Goal: Task Accomplishment & Management: Use online tool/utility

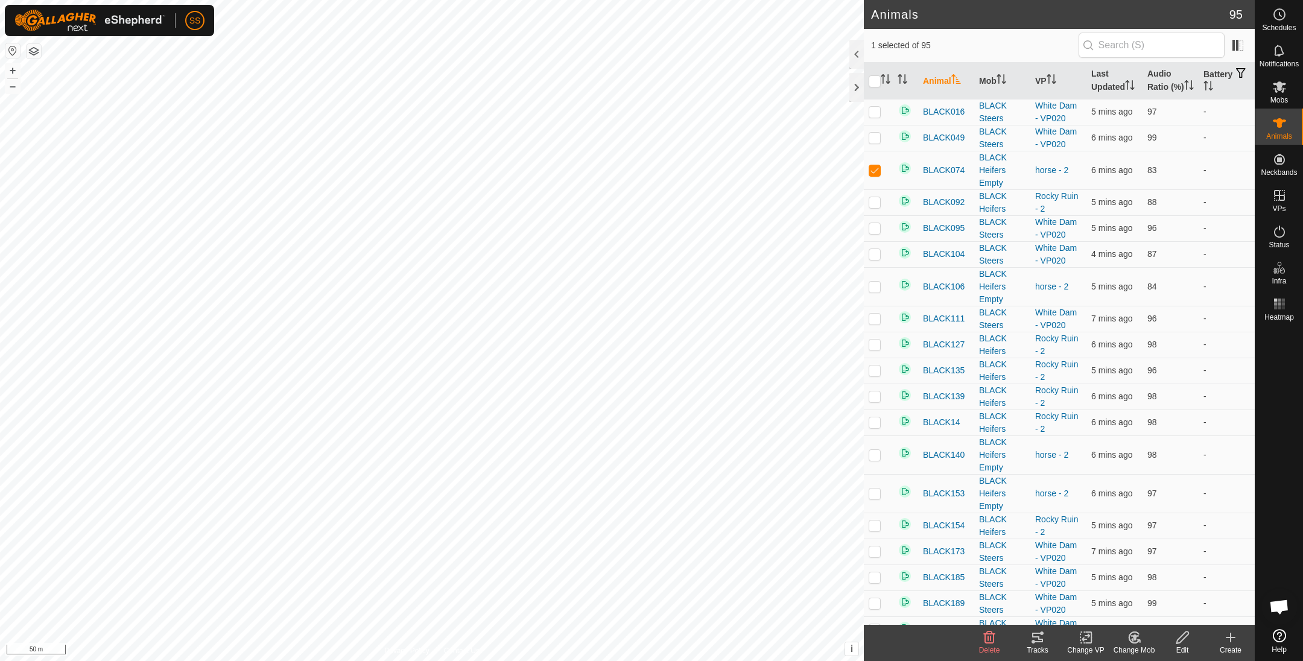
click at [1045, 636] on tracks-svg-icon at bounding box center [1037, 637] width 48 height 14
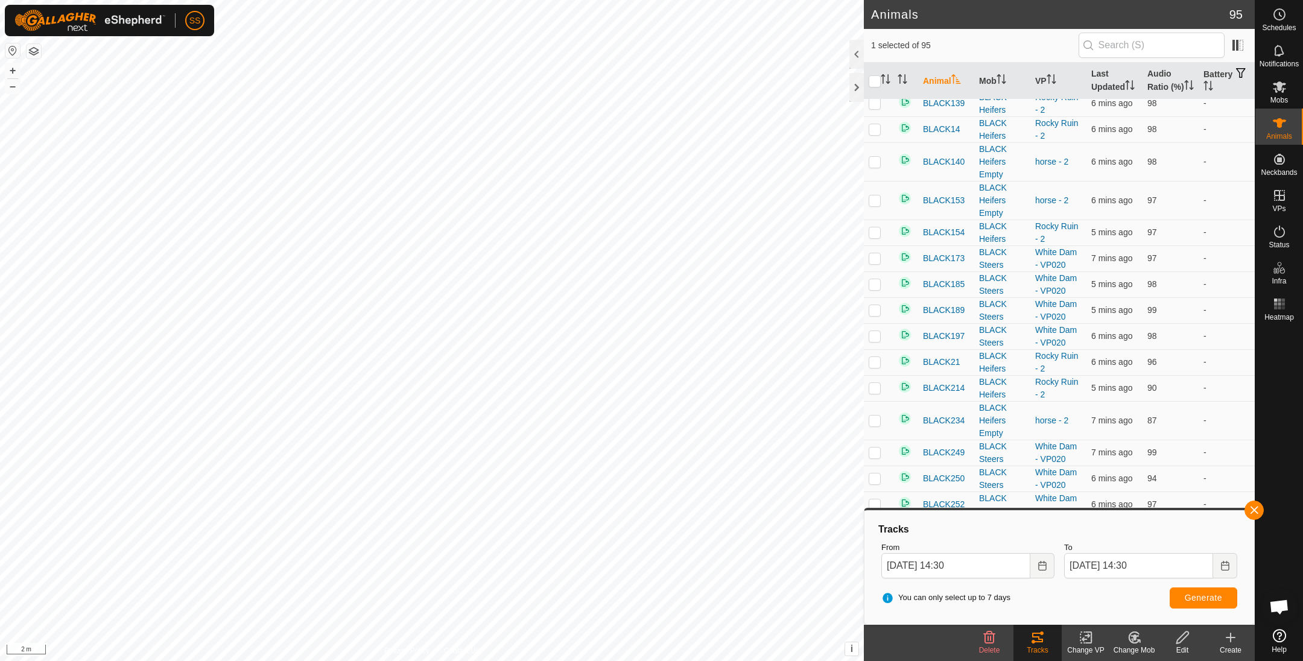
scroll to position [302, 0]
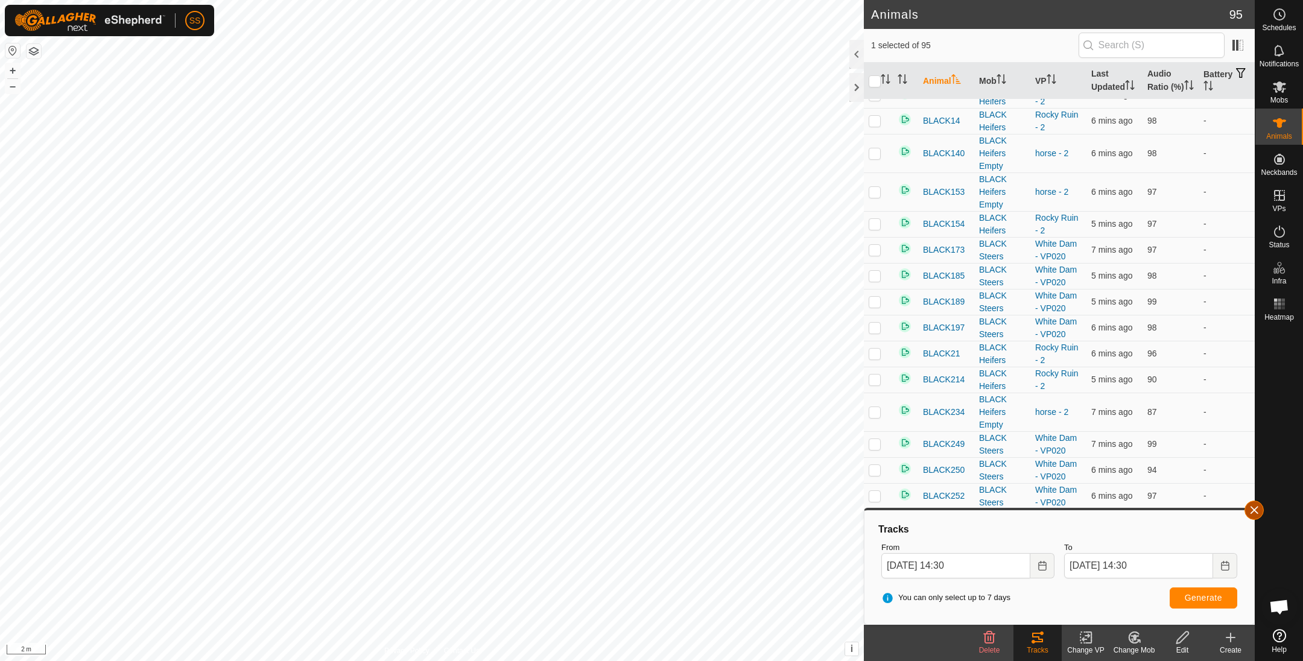
drag, startPoint x: 1273, startPoint y: 510, endPoint x: 1256, endPoint y: 509, distance: 17.5
click at [1273, 510] on div at bounding box center [1279, 475] width 48 height 299
click at [1256, 509] on button "button" at bounding box center [1253, 510] width 19 height 19
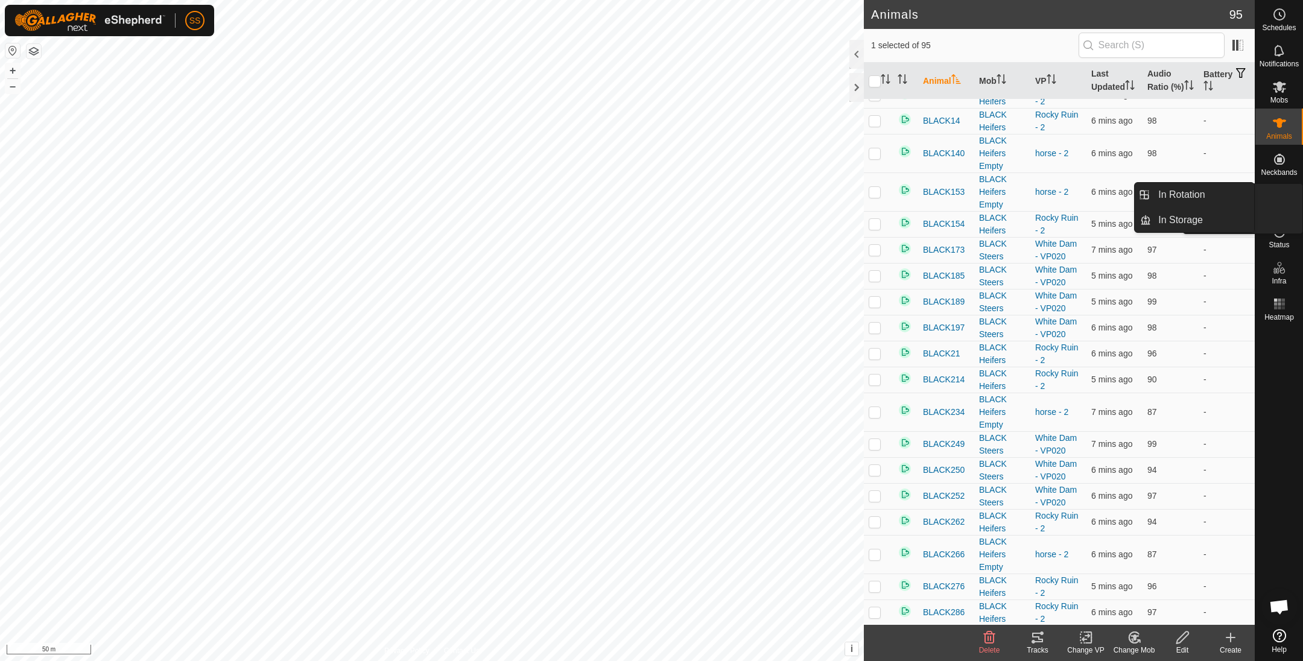
drag, startPoint x: 1258, startPoint y: 187, endPoint x: 1273, endPoint y: 186, distance: 15.1
click at [1273, 186] on es-virtualpaddocks-svg-icon at bounding box center [1280, 195] width 22 height 19
click at [1223, 199] on link "In Rotation" at bounding box center [1202, 195] width 103 height 24
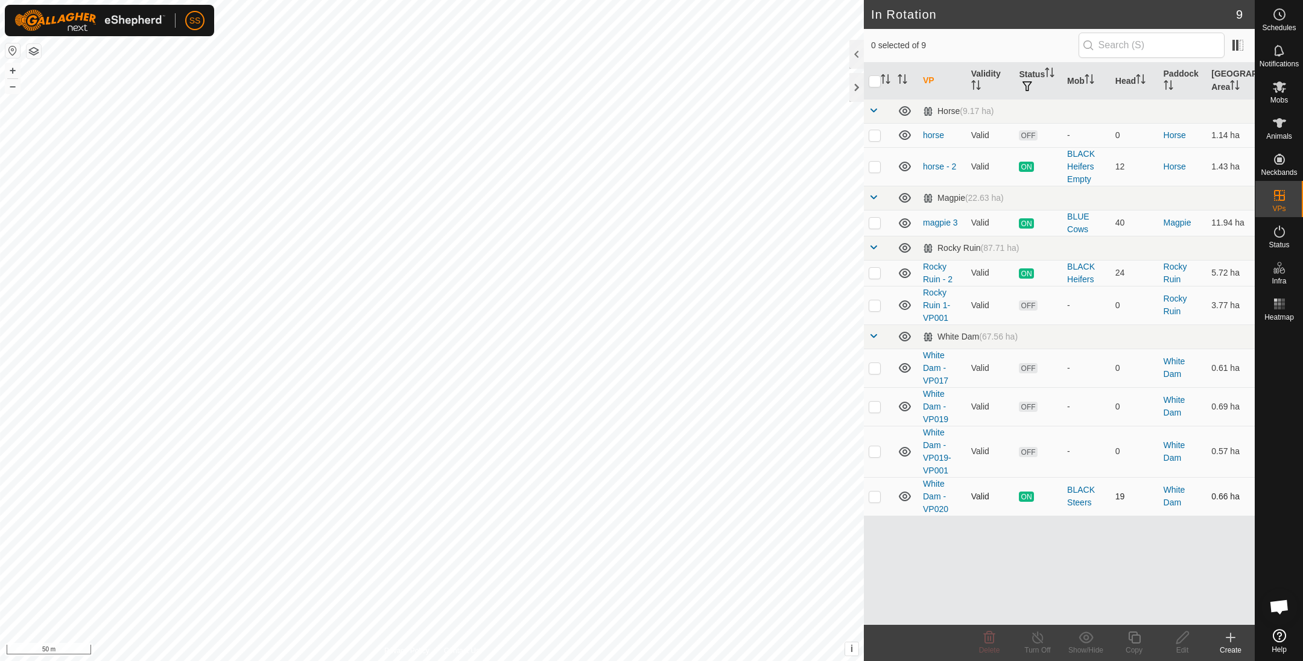
click at [885, 499] on td at bounding box center [878, 496] width 29 height 39
checkbox input "true"
click at [1143, 642] on copy-svg-icon at bounding box center [1134, 637] width 48 height 14
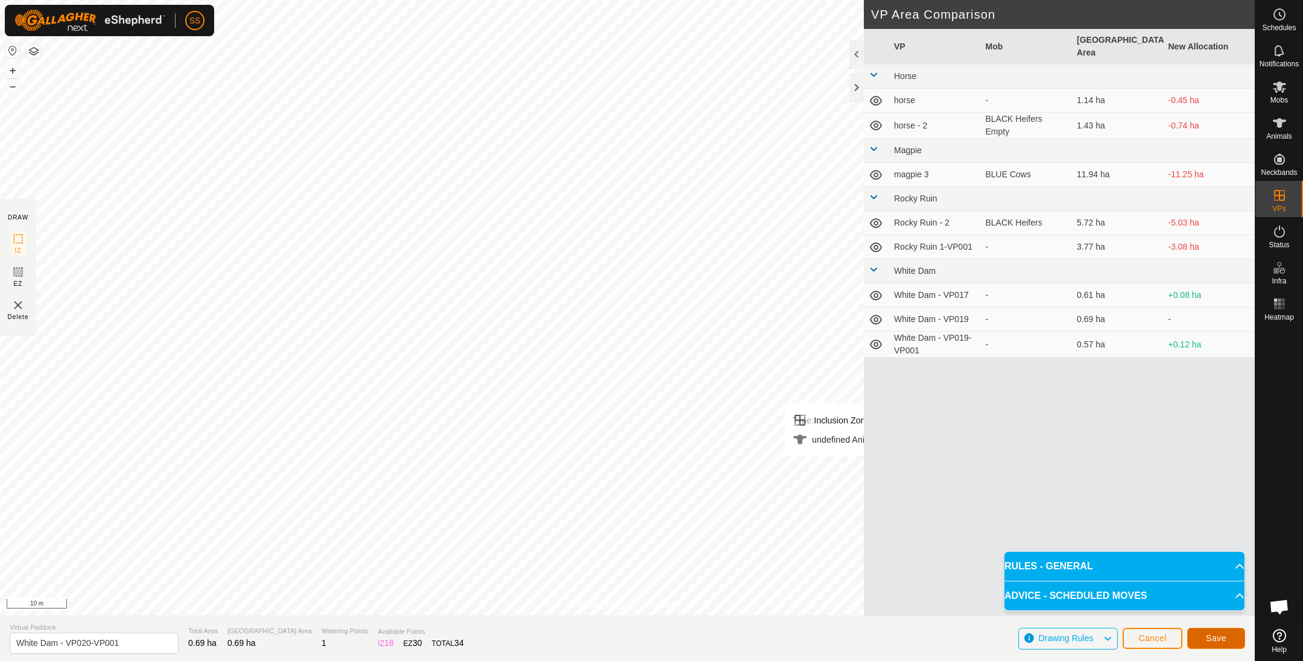
click at [1213, 637] on span "Save" at bounding box center [1216, 638] width 21 height 10
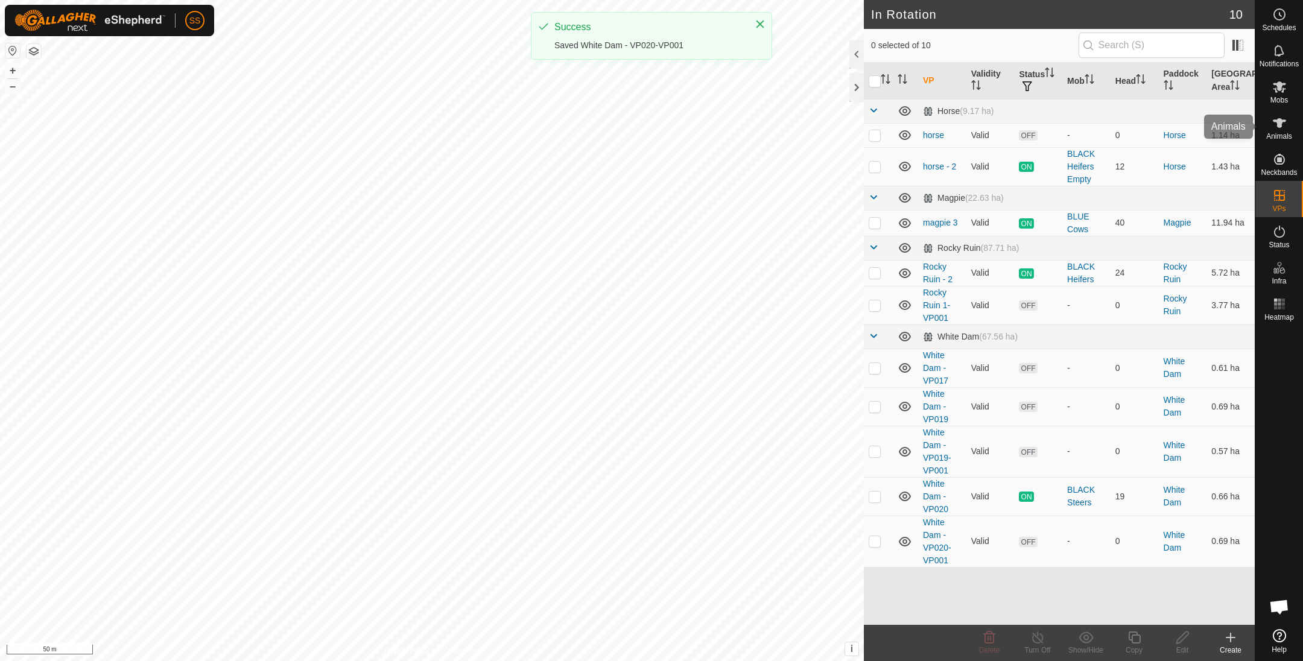
drag, startPoint x: 1279, startPoint y: 96, endPoint x: 1263, endPoint y: 105, distance: 18.6
click at [1279, 97] on span "Mobs" at bounding box center [1278, 100] width 17 height 7
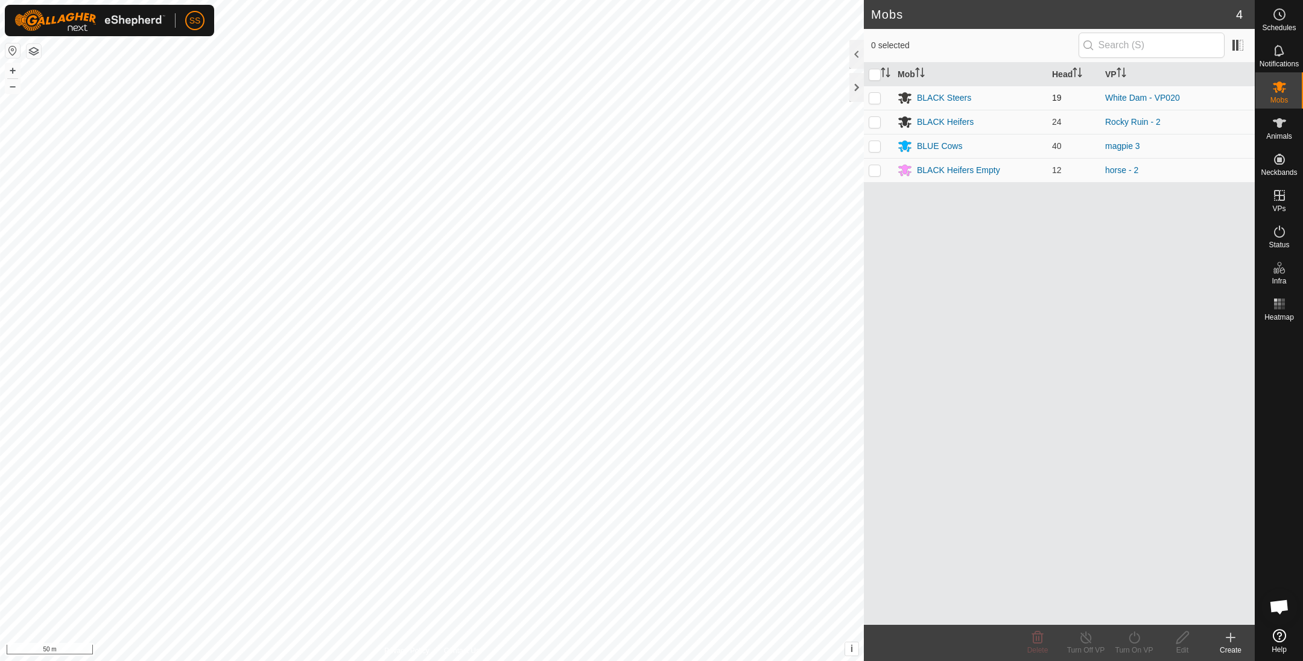
click at [867, 97] on td at bounding box center [878, 98] width 29 height 24
checkbox input "true"
click at [1140, 639] on icon at bounding box center [1134, 637] width 15 height 14
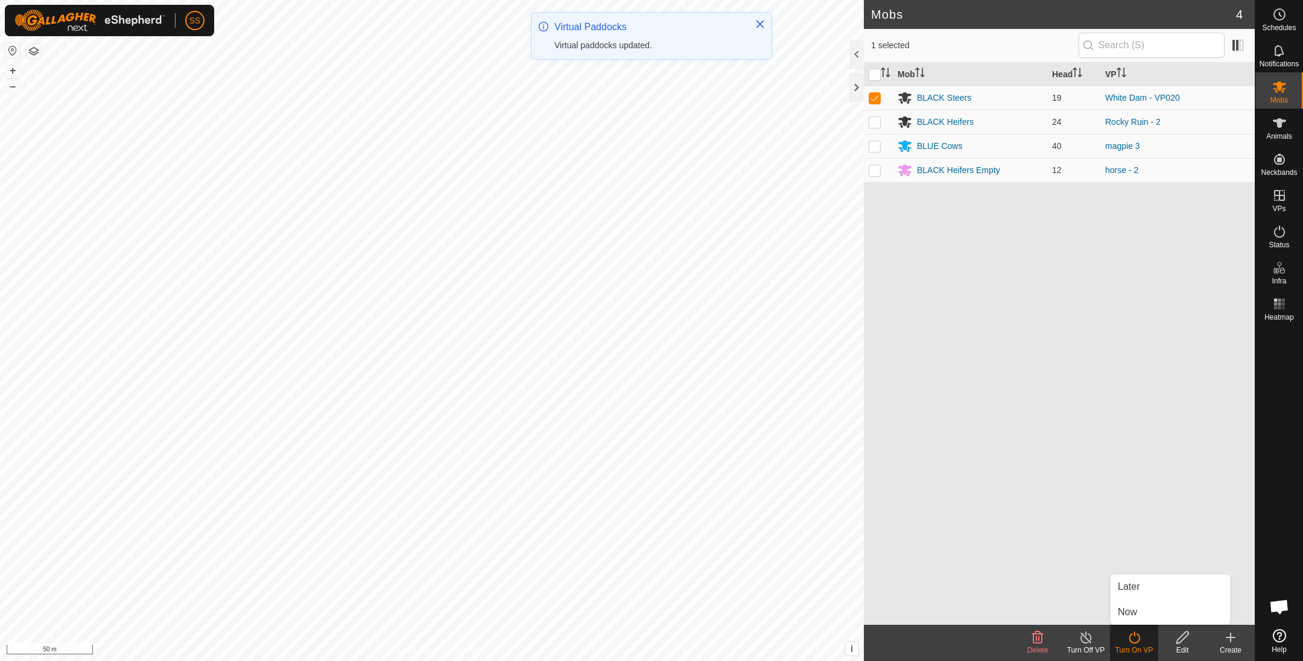
click at [1139, 608] on link "Now" at bounding box center [1169, 612] width 119 height 24
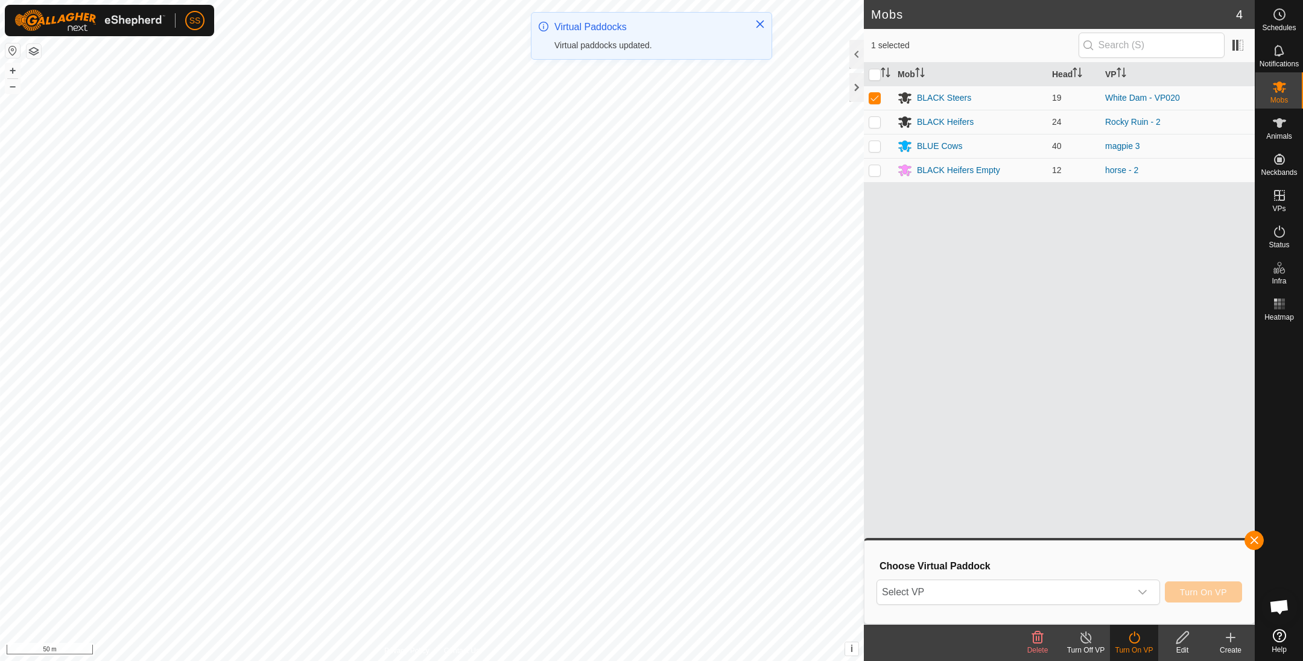
click at [1080, 610] on div "Choose Virtual Paddock Select VP Turn On VP" at bounding box center [1059, 582] width 375 height 69
click at [1069, 594] on span "Select VP" at bounding box center [1003, 592] width 253 height 24
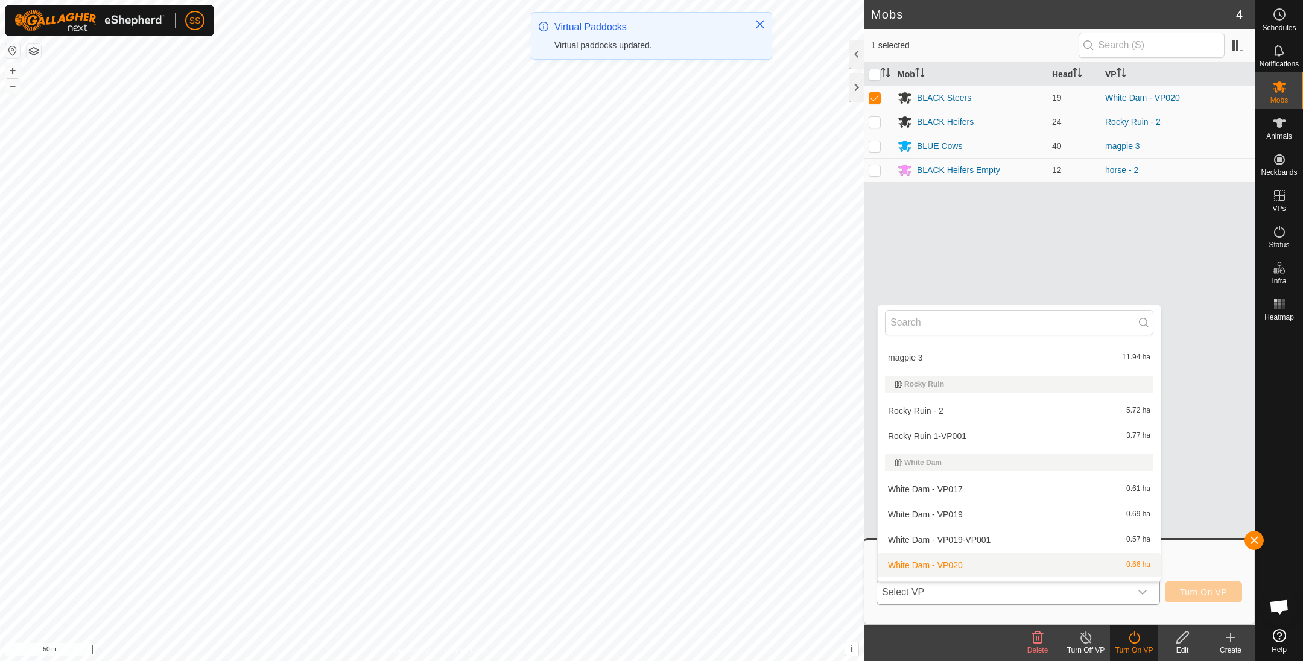
scroll to position [121, 0]
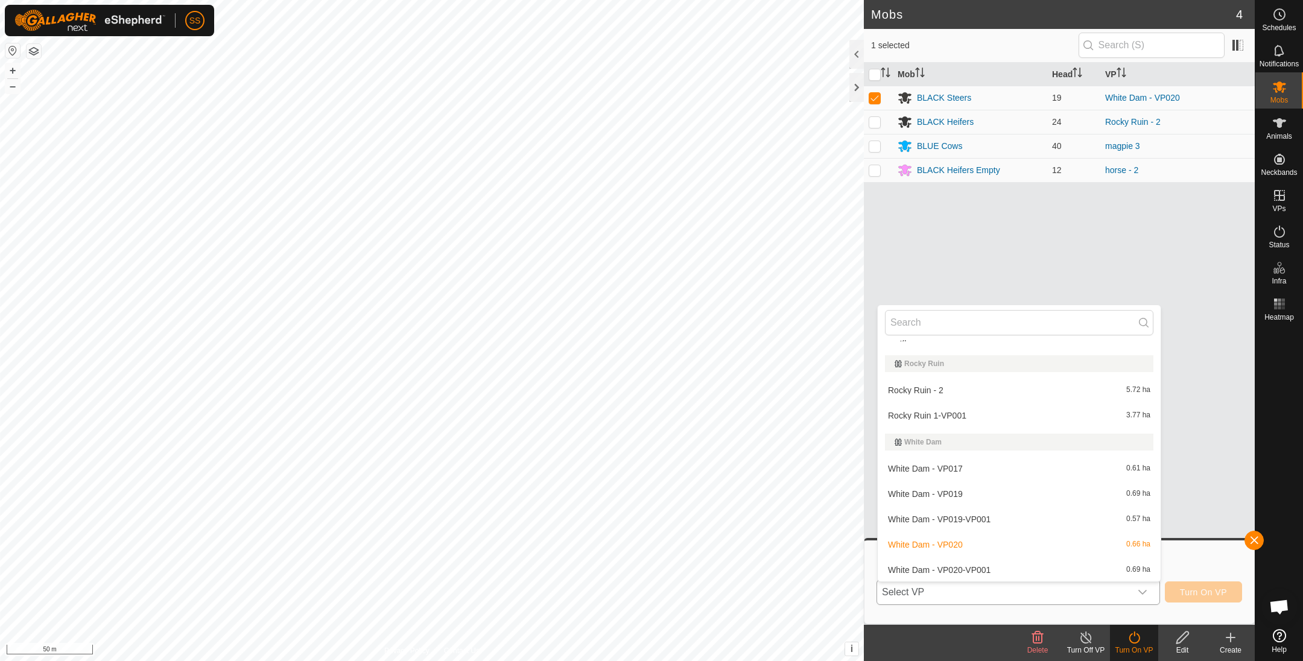
click at [1027, 561] on li "White Dam - VP020-VP001 0.69 ha" at bounding box center [1019, 570] width 283 height 24
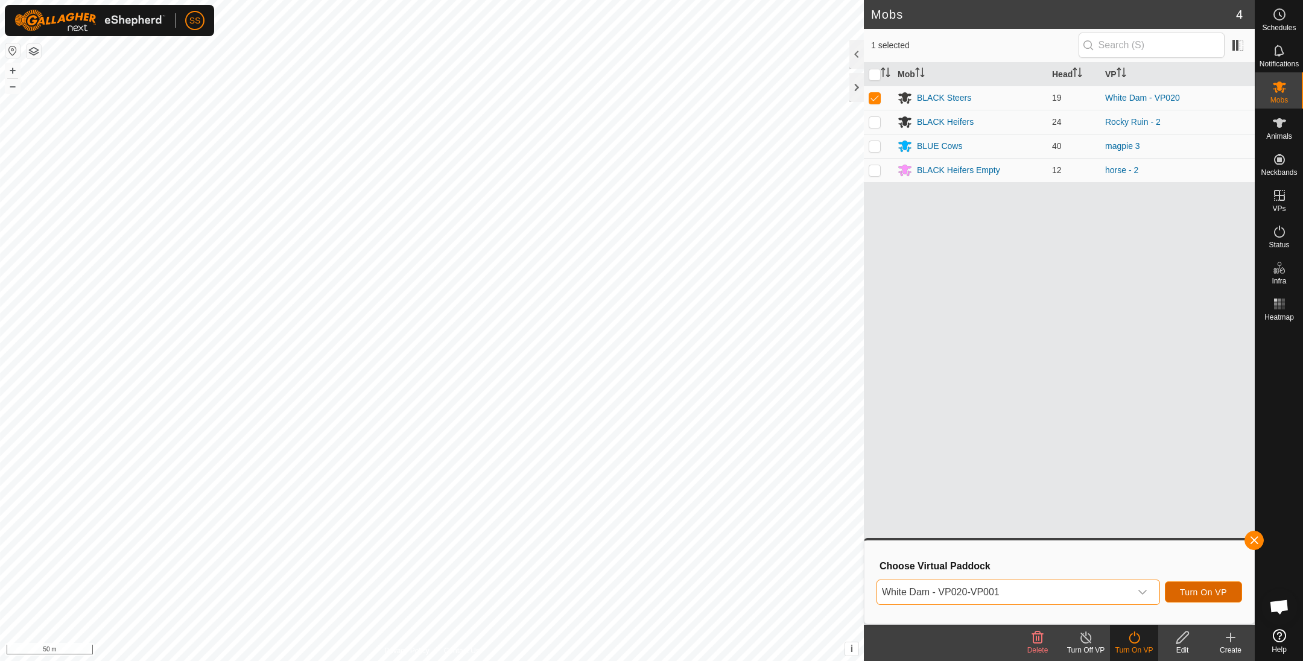
click at [1205, 594] on span "Turn On VP" at bounding box center [1203, 593] width 47 height 10
